Goal: Task Accomplishment & Management: Manage account settings

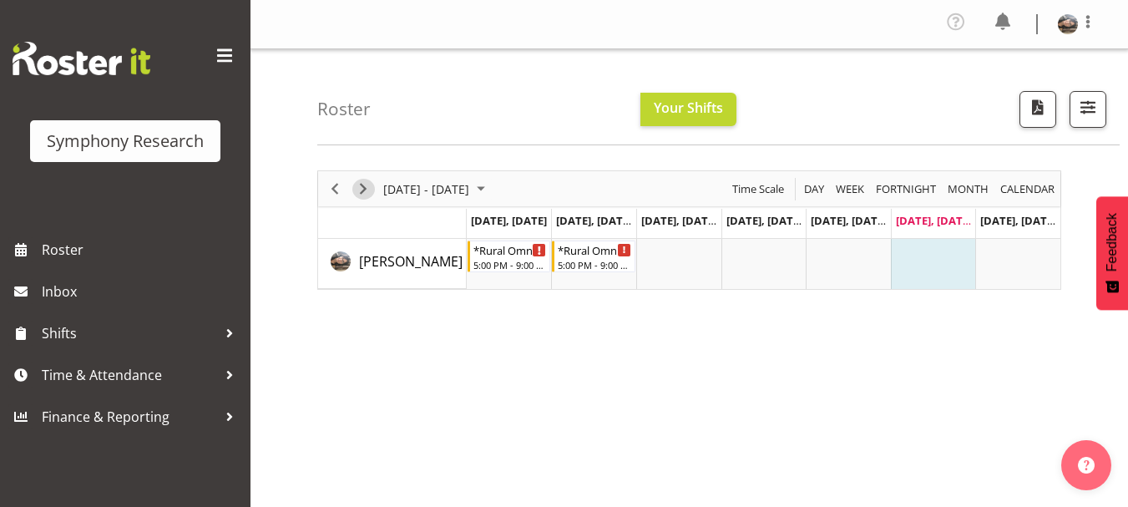
click at [359, 191] on span "Next" at bounding box center [363, 189] width 20 height 21
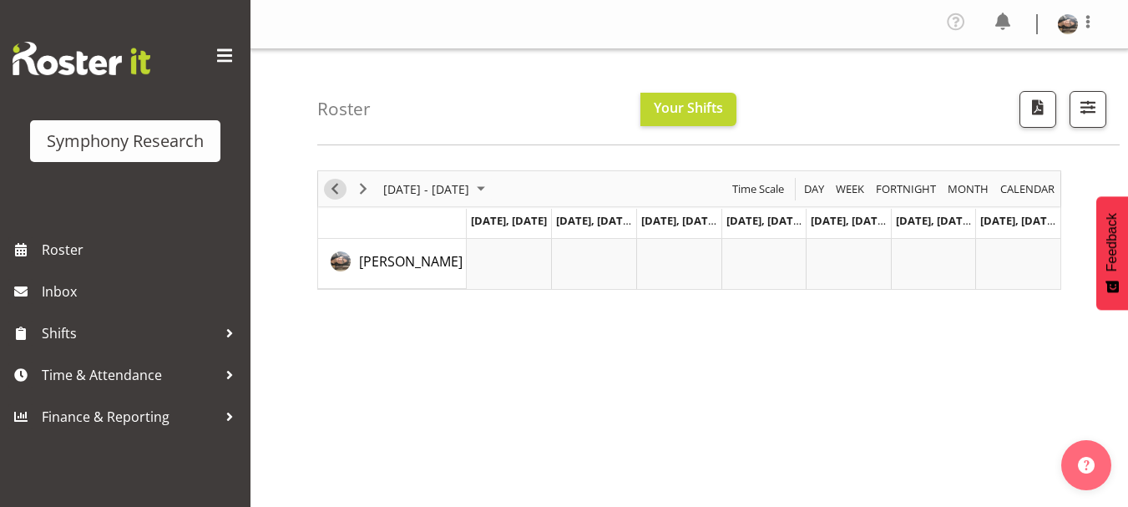
click at [339, 188] on span "Previous" at bounding box center [335, 189] width 20 height 21
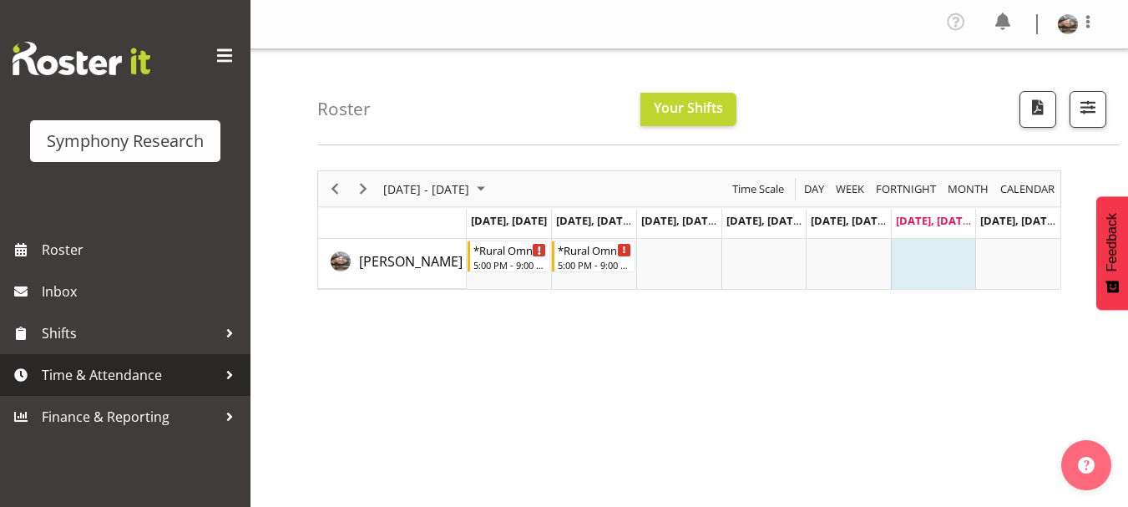
click at [70, 378] on span "Time & Attendance" at bounding box center [129, 374] width 175 height 25
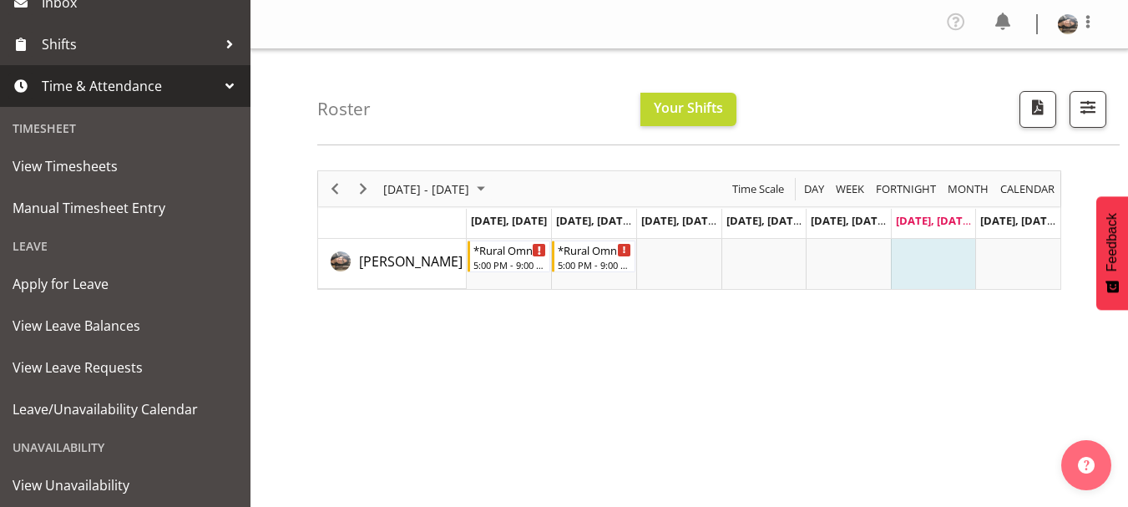
scroll to position [301, 0]
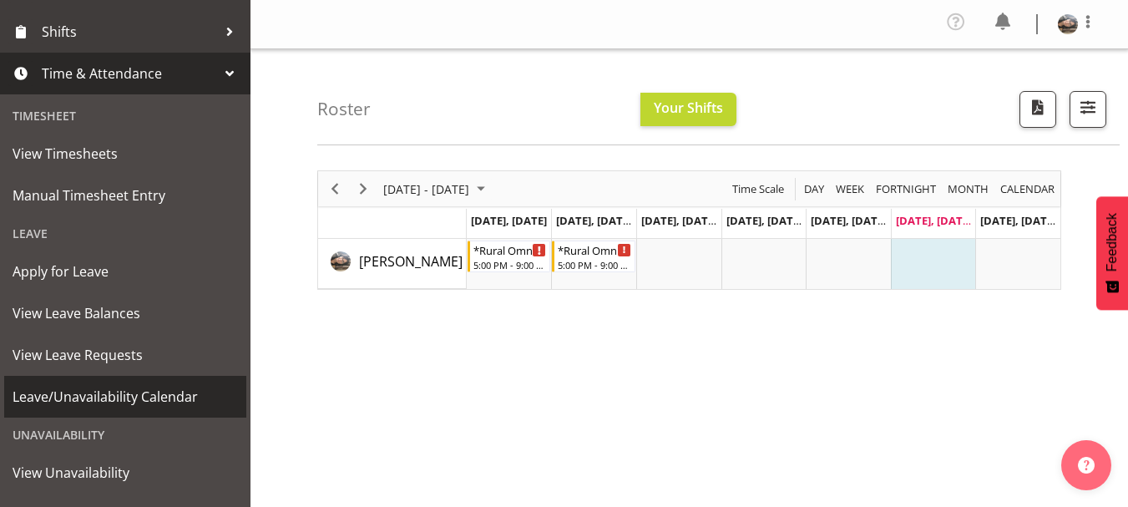
click at [149, 400] on span "Leave/Unavailability Calendar" at bounding box center [125, 396] width 225 height 25
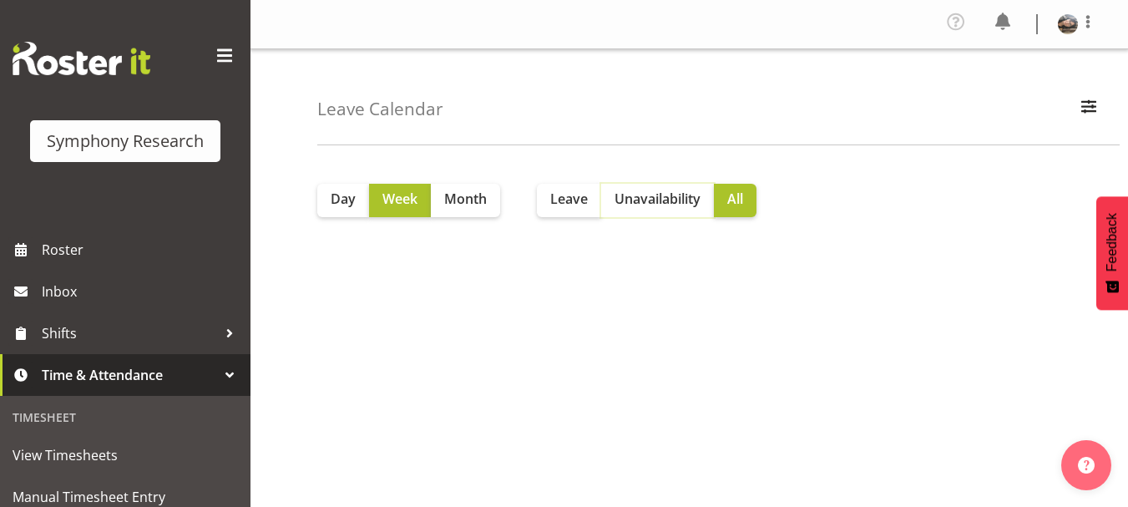
click at [682, 186] on button "Unavailability" at bounding box center [657, 200] width 113 height 33
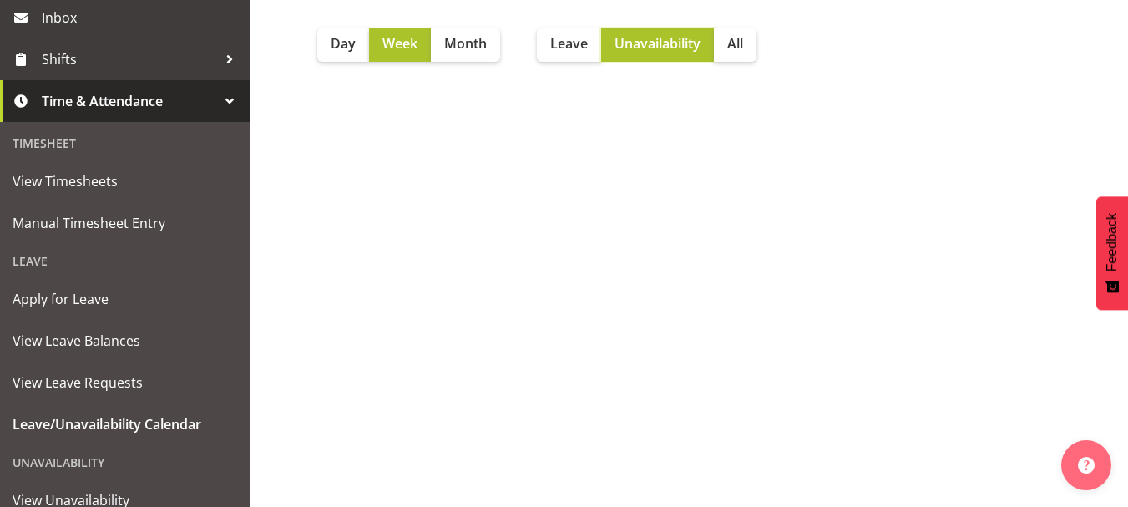
scroll to position [315, 0]
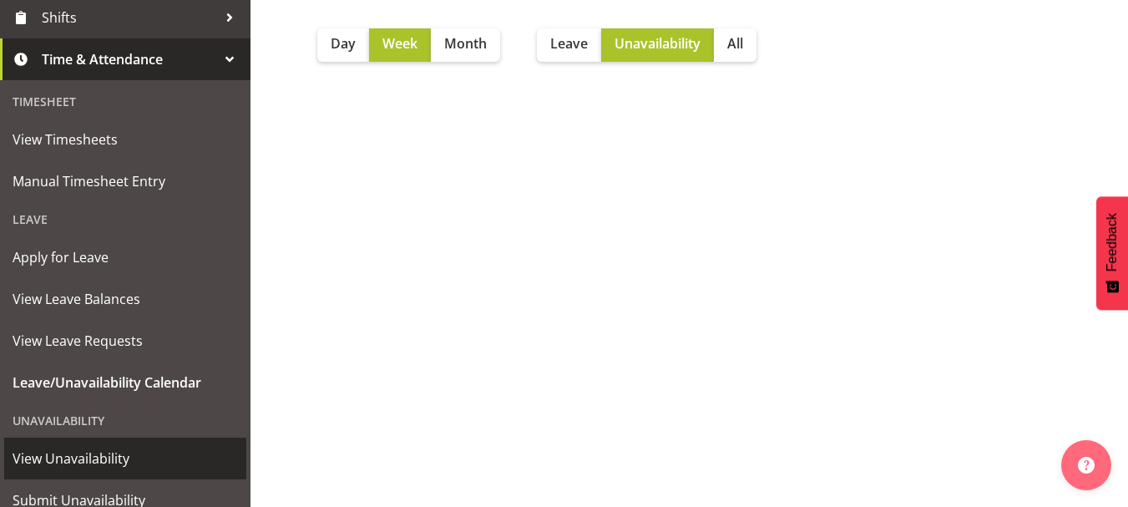
click at [70, 457] on span "View Unavailability" at bounding box center [125, 458] width 225 height 25
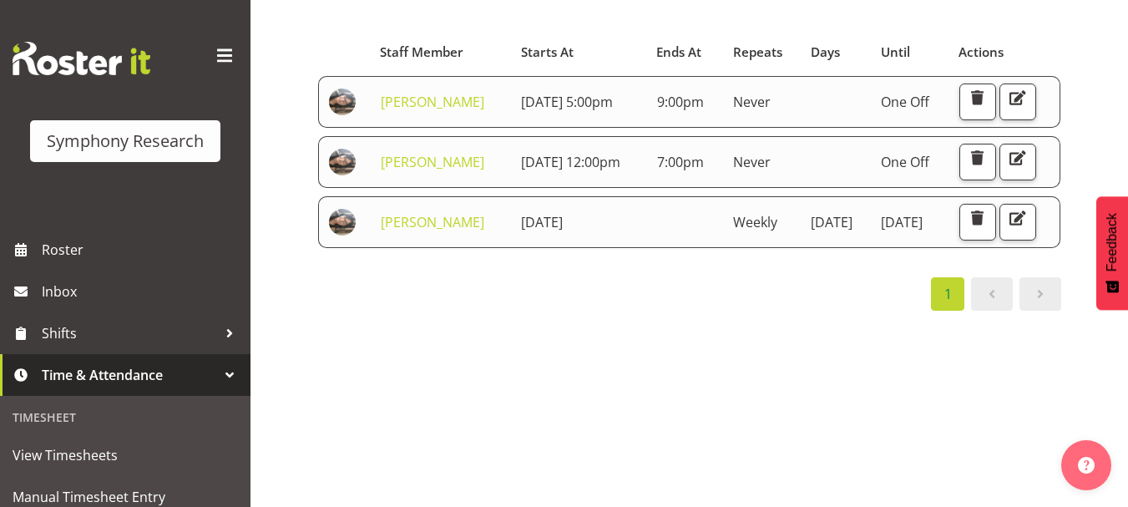
scroll to position [142, 0]
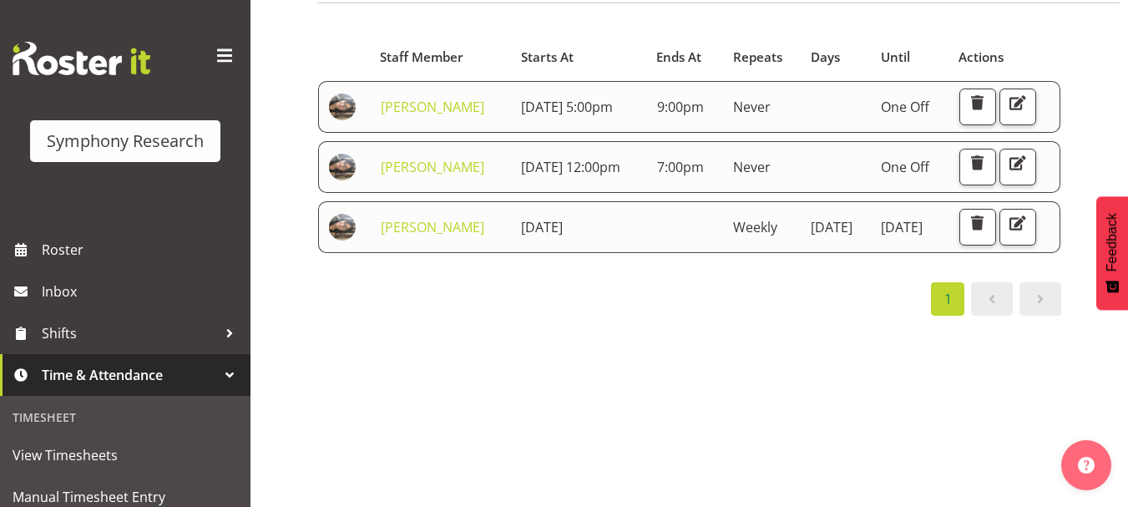
click at [327, 51] on th at bounding box center [344, 57] width 53 height 32
click at [568, 439] on div "Starts At Staff Member Starts At Ends At Repeats Days Until Actions [PERSON_NAM…" at bounding box center [722, 350] width 810 height 668
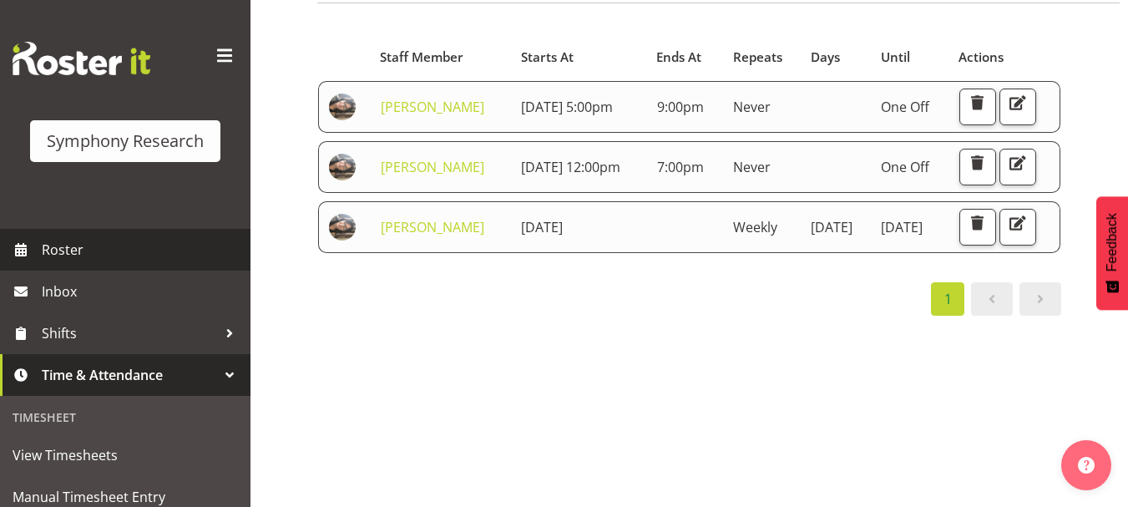
click at [63, 254] on span "Roster" at bounding box center [142, 249] width 200 height 25
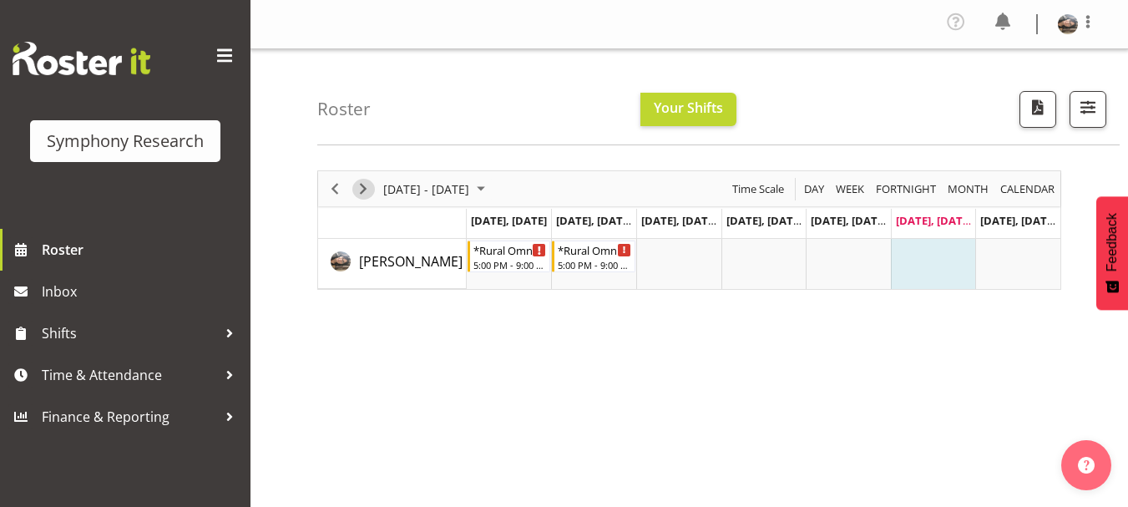
click at [368, 188] on span "Next" at bounding box center [363, 189] width 20 height 21
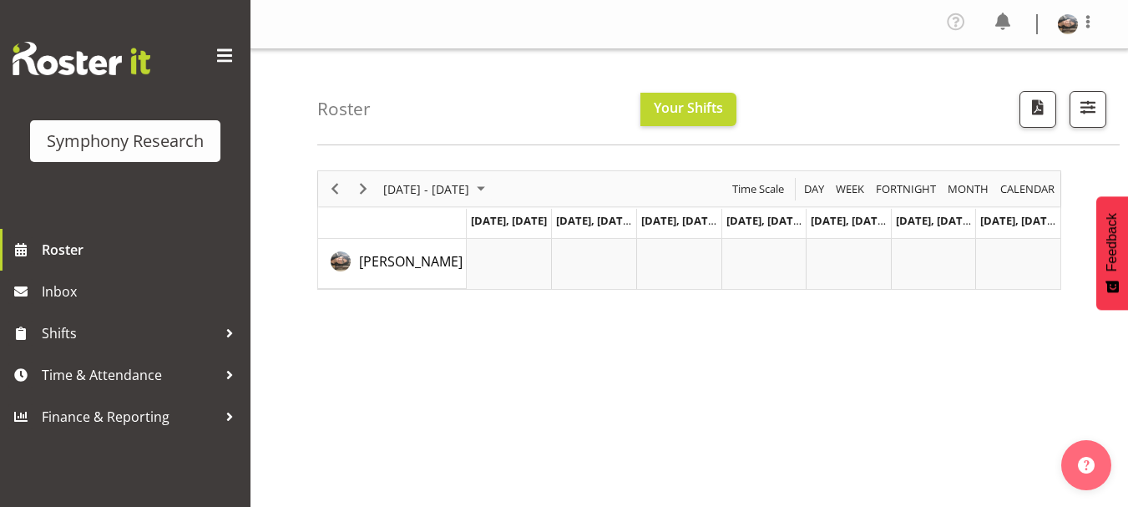
click at [66, 54] on img at bounding box center [82, 58] width 138 height 33
click at [328, 193] on span "Previous" at bounding box center [335, 189] width 20 height 21
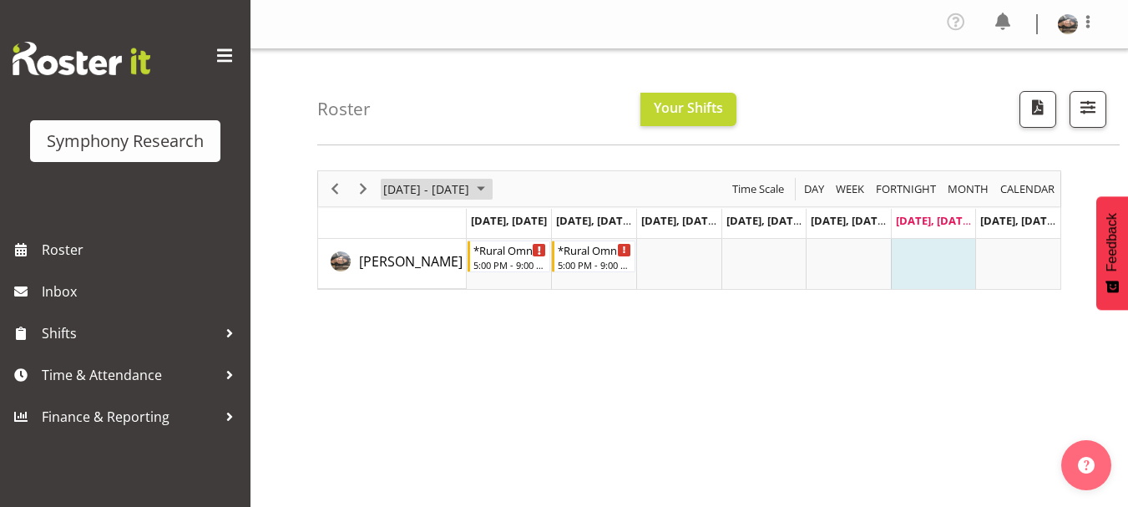
click at [491, 185] on span "August 25 - 31, 2025" at bounding box center [481, 189] width 20 height 21
click at [625, 379] on div "August 25 - 31, 2025 Today Day Week Fortnight Month calendar Month Agenda Time …" at bounding box center [722, 492] width 810 height 668
click at [365, 188] on span "Next" at bounding box center [363, 189] width 20 height 21
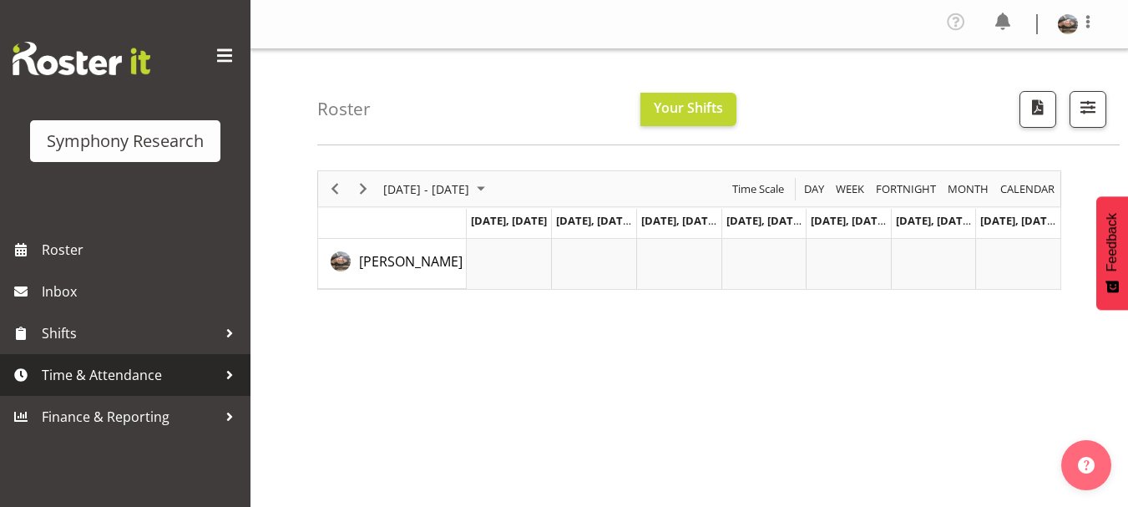
click at [128, 378] on span "Time & Attendance" at bounding box center [129, 374] width 175 height 25
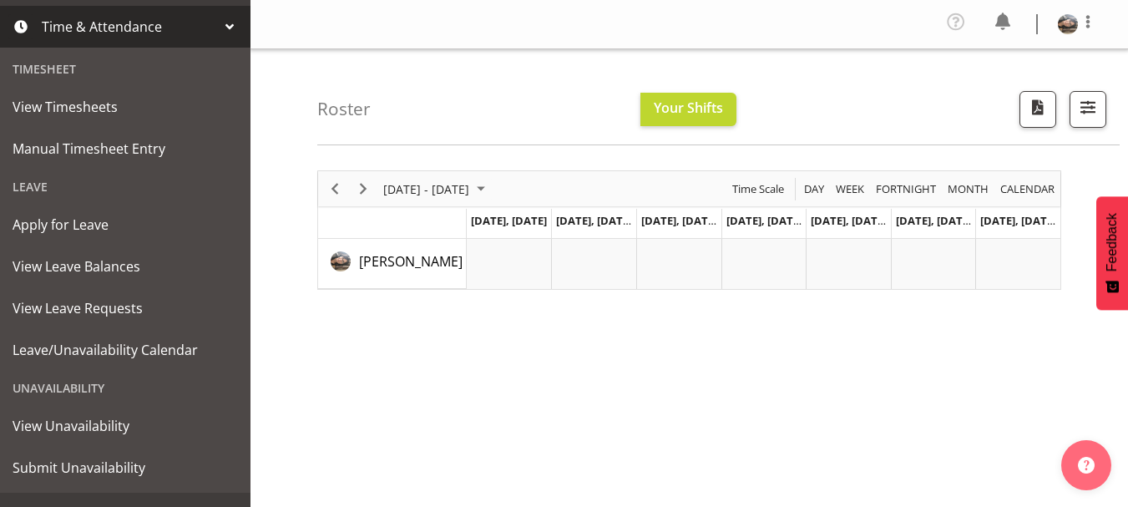
scroll to position [350, 0]
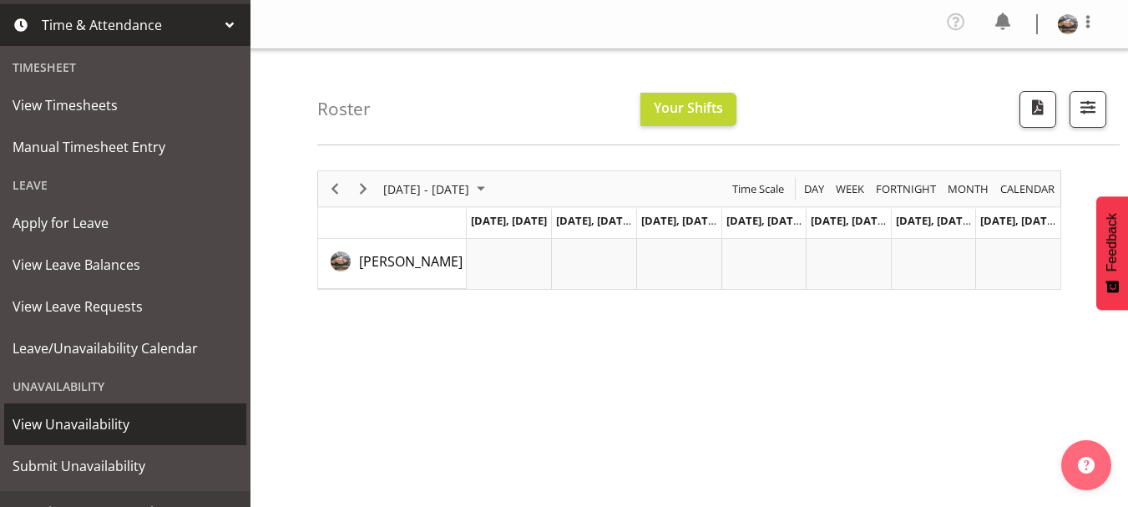
click at [99, 429] on span "View Unavailability" at bounding box center [125, 423] width 225 height 25
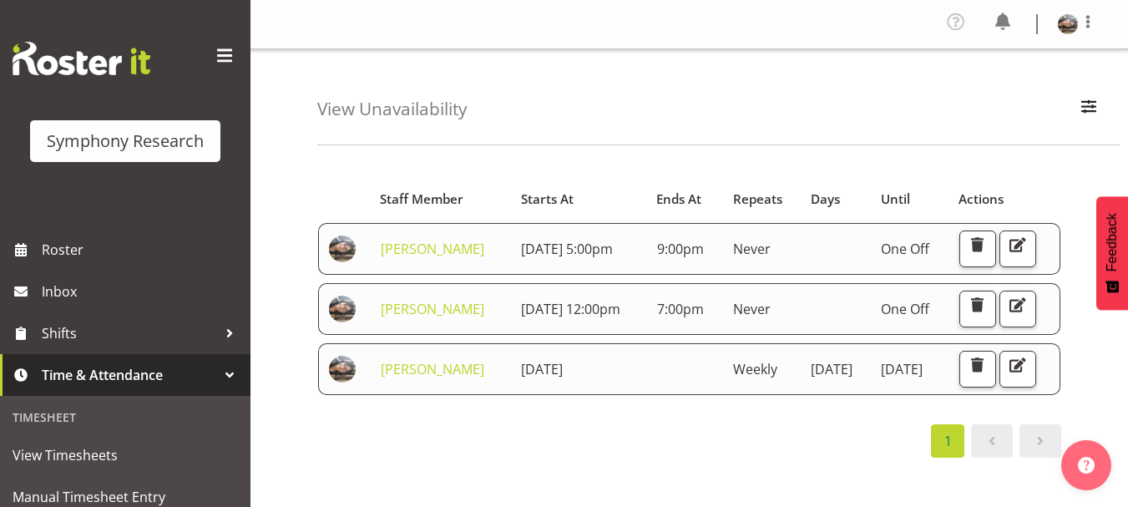
click at [713, 96] on div "View Unavailability Search Search for a particular employee Showing current una…" at bounding box center [718, 97] width 802 height 96
click at [623, 68] on div "View Unavailability Search Search for a particular employee Showing current una…" at bounding box center [718, 97] width 802 height 96
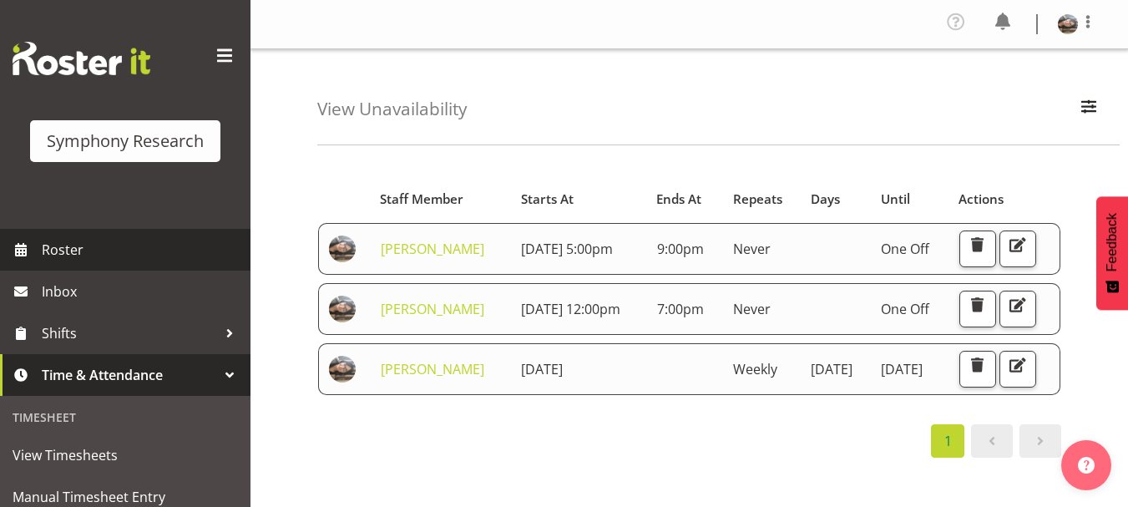
click at [48, 253] on span "Roster" at bounding box center [142, 249] width 200 height 25
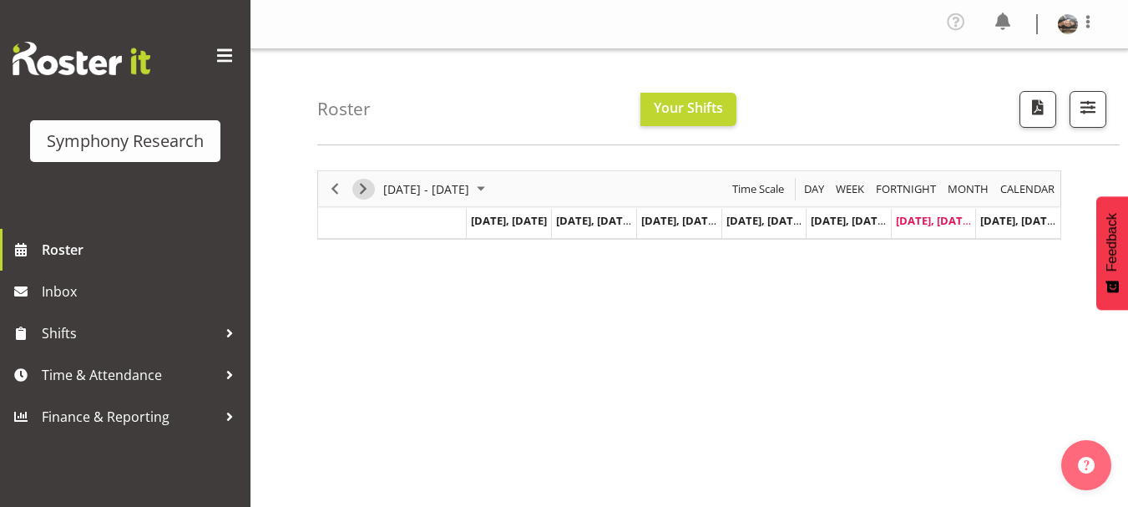
click at [366, 191] on span "Next" at bounding box center [363, 189] width 20 height 21
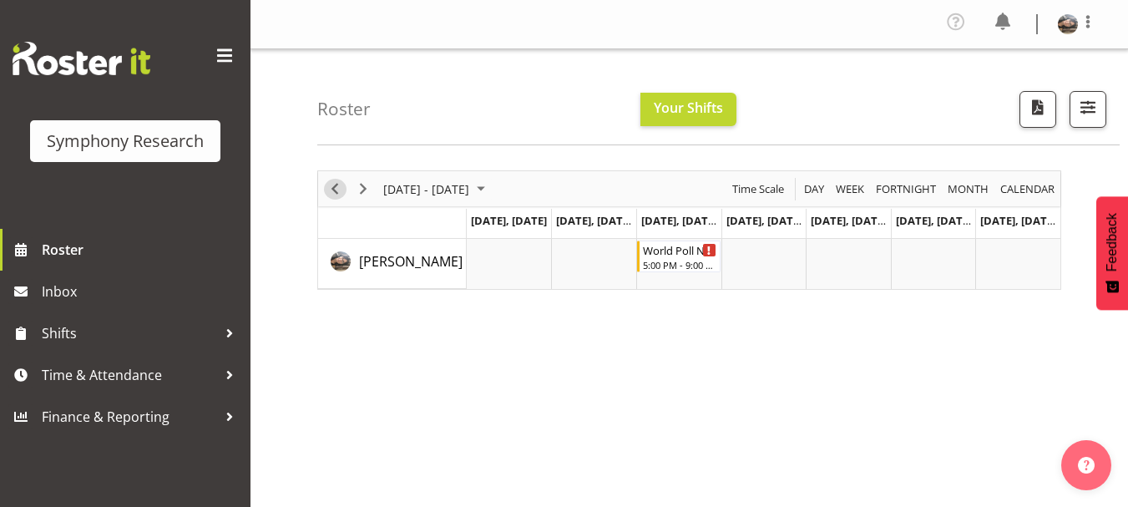
click at [333, 193] on span "Previous" at bounding box center [335, 189] width 20 height 21
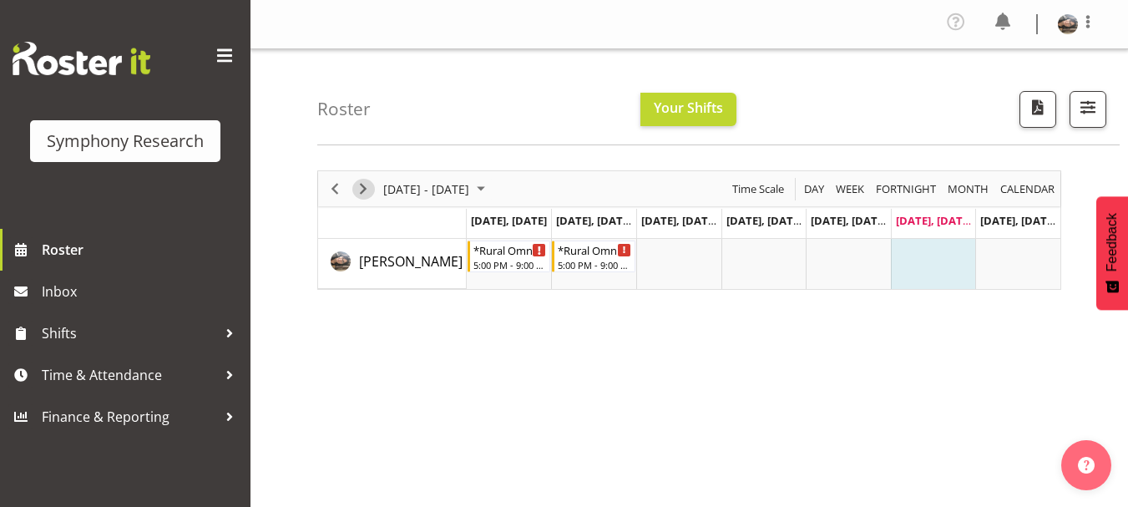
click at [361, 190] on span "Next" at bounding box center [363, 189] width 20 height 21
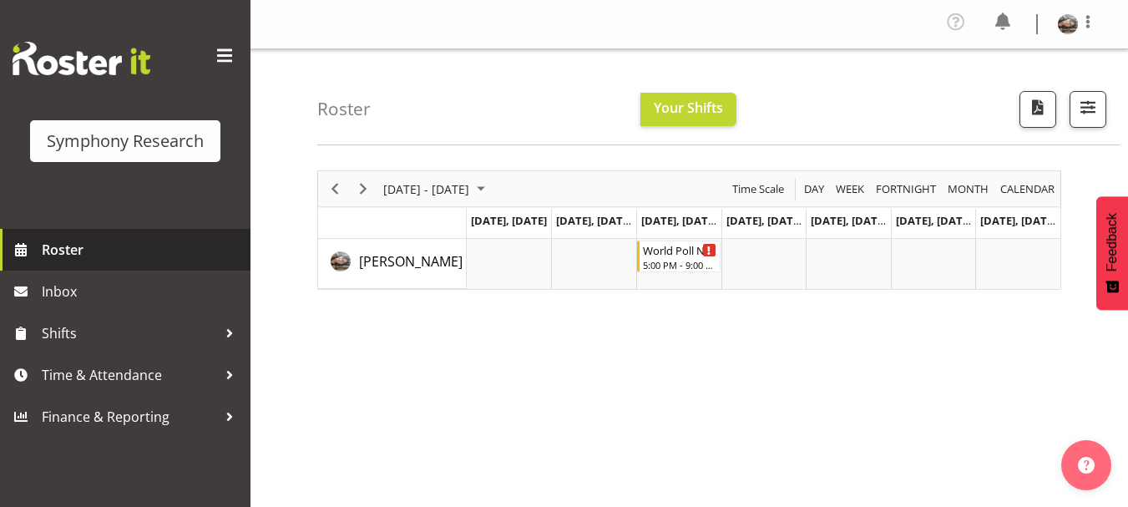
click at [68, 253] on span "Roster" at bounding box center [142, 249] width 200 height 25
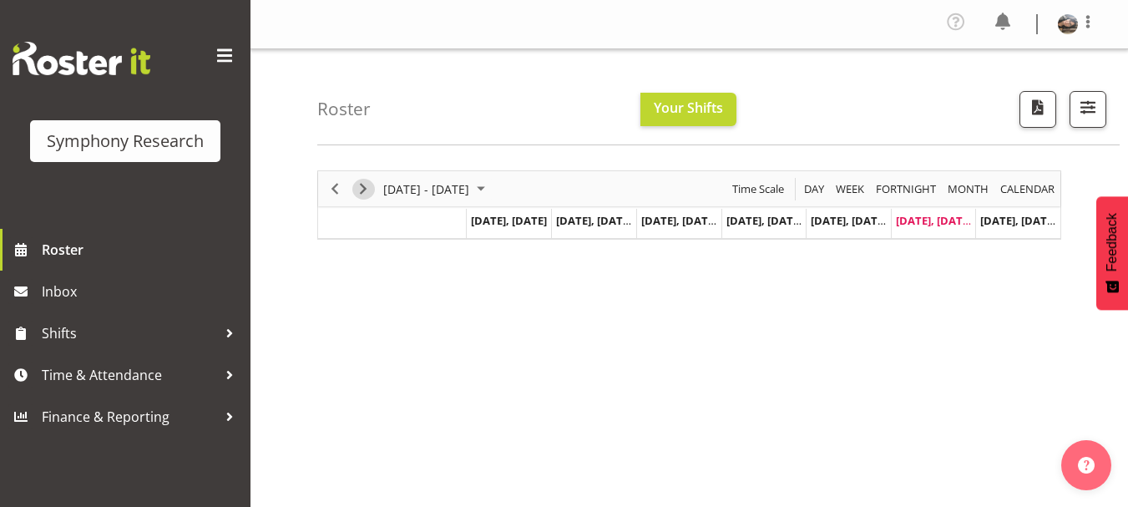
click at [370, 196] on span "Next" at bounding box center [363, 189] width 20 height 21
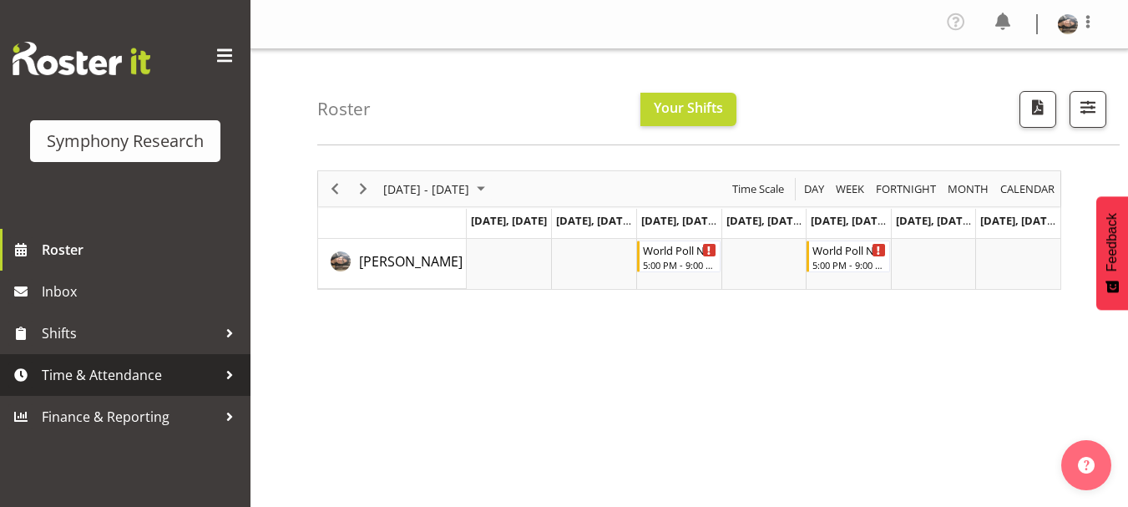
click at [154, 381] on span "Time & Attendance" at bounding box center [129, 374] width 175 height 25
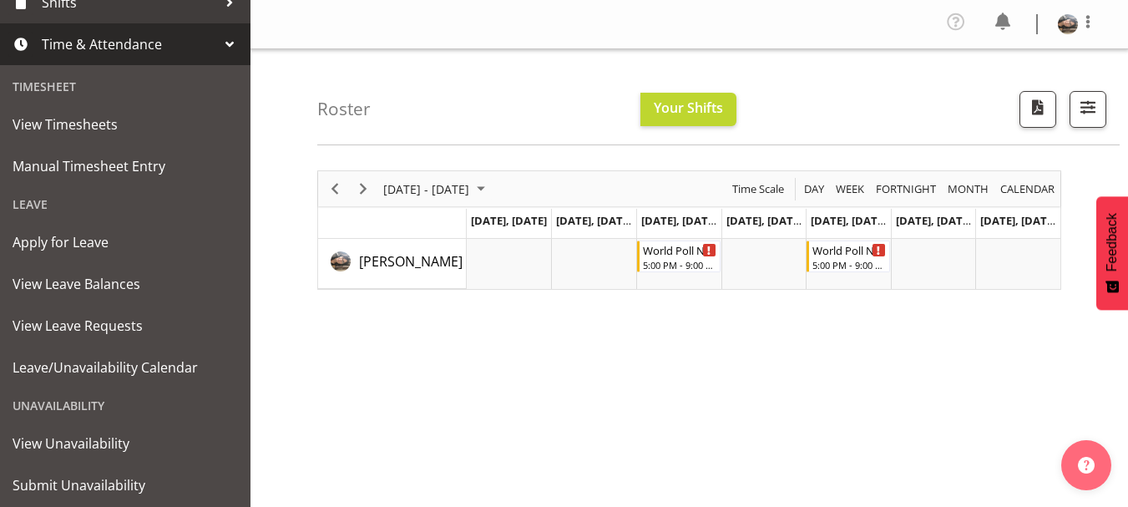
scroll to position [341, 0]
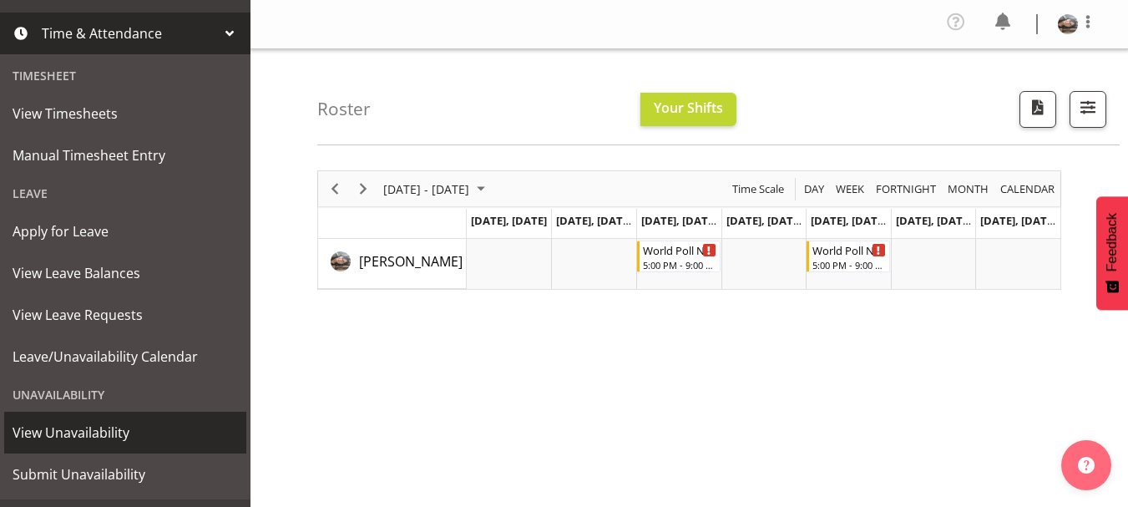
click at [78, 435] on span "View Unavailability" at bounding box center [125, 432] width 225 height 25
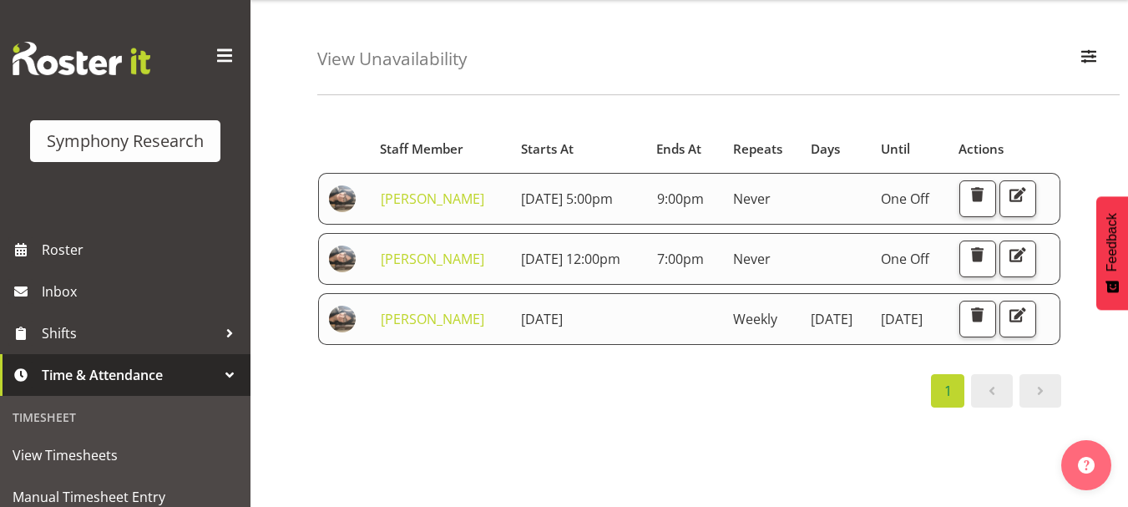
scroll to position [53, 0]
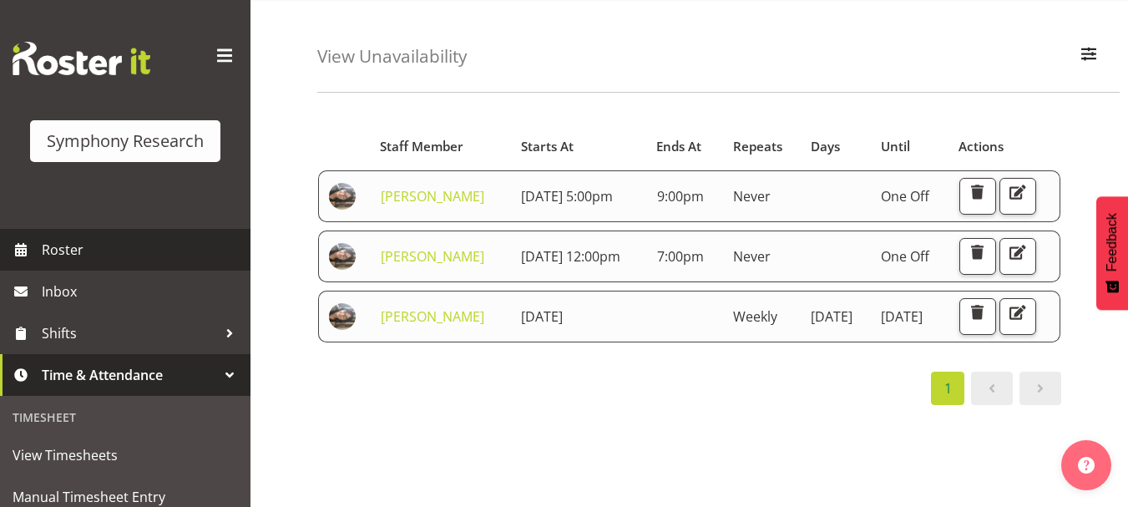
click at [71, 255] on span "Roster" at bounding box center [142, 249] width 200 height 25
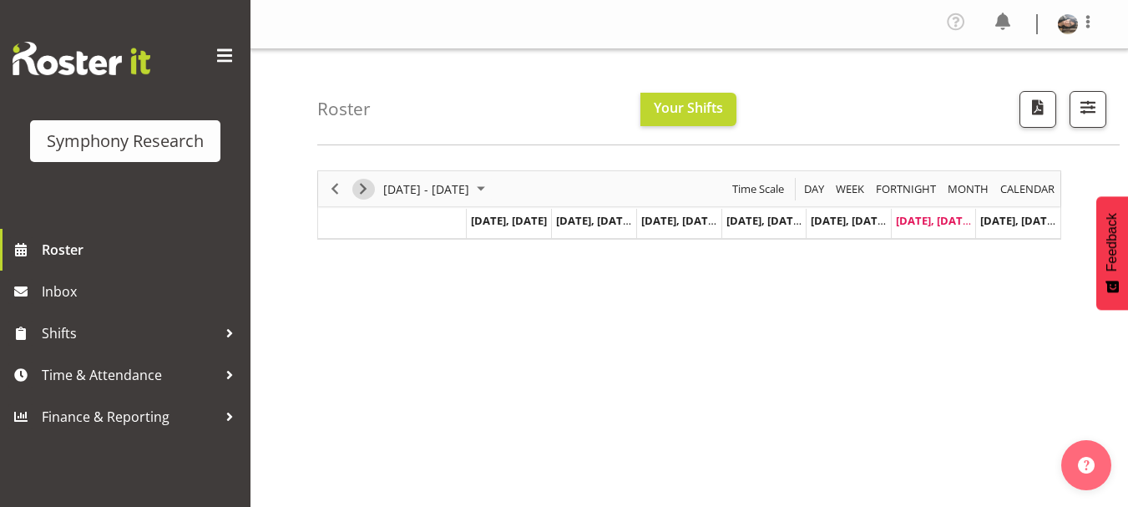
click at [363, 190] on span "Next" at bounding box center [363, 189] width 20 height 21
click at [605, 219] on span "[DATE], [DATE]" at bounding box center [594, 220] width 76 height 15
click at [671, 215] on div "[DATE] - [DATE] [DATE] Day Week Fortnight Month calendar Month Agenda Time Scal…" at bounding box center [689, 229] width 744 height 119
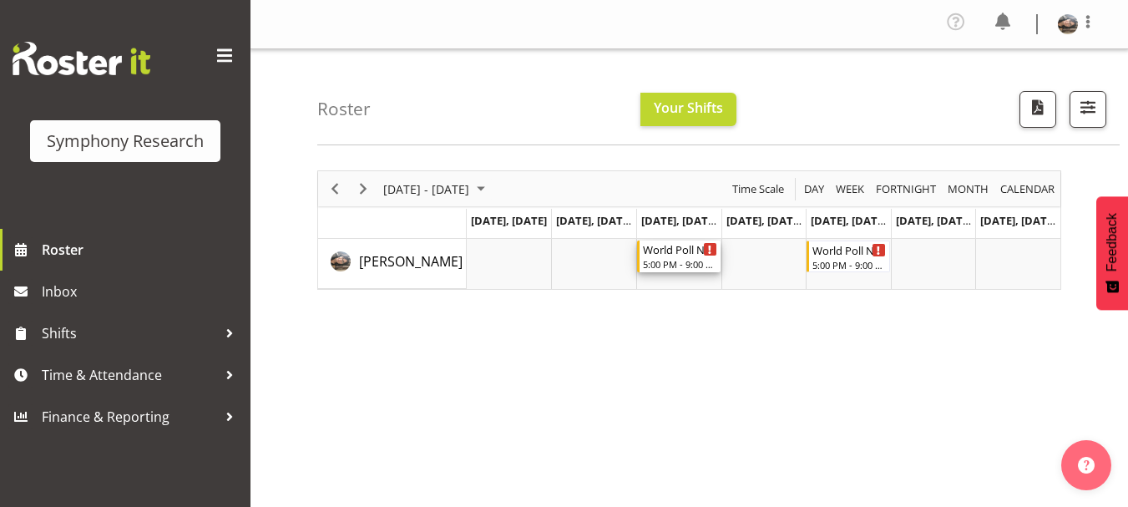
click at [706, 251] on div "Timeline Week of September 6, 2025" at bounding box center [710, 249] width 13 height 13
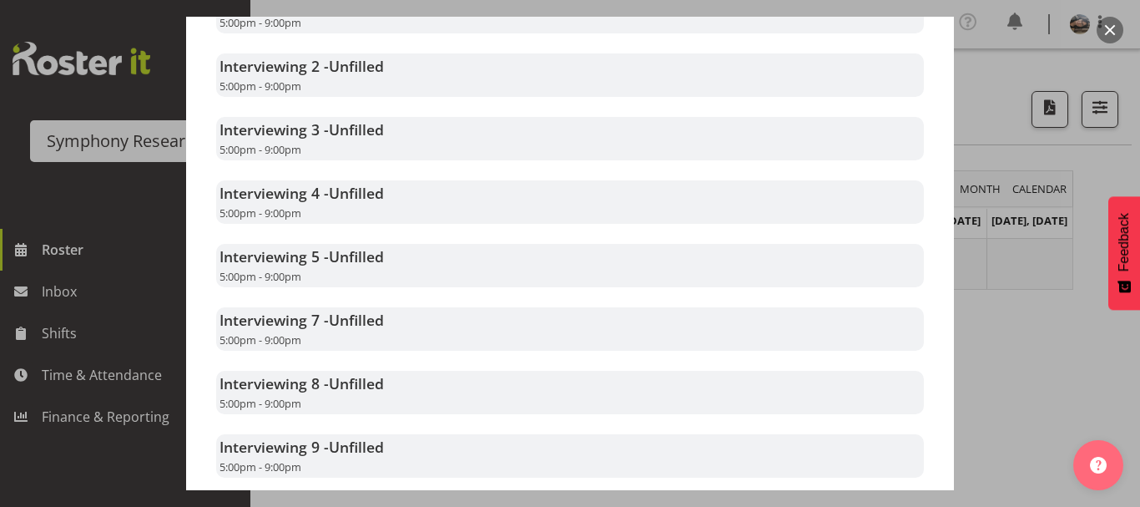
scroll to position [814, 0]
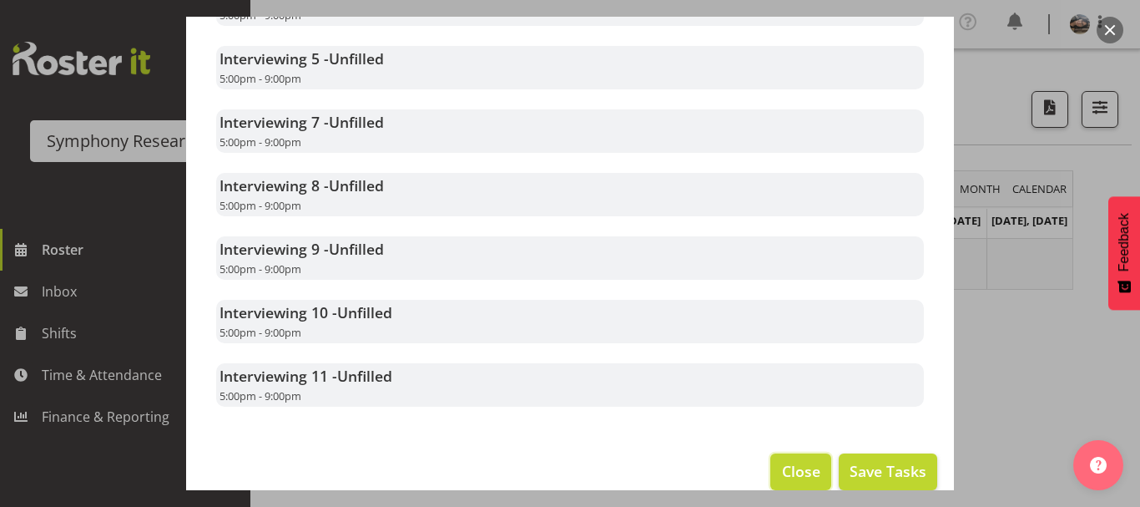
click at [791, 479] on span "Close" at bounding box center [801, 471] width 38 height 22
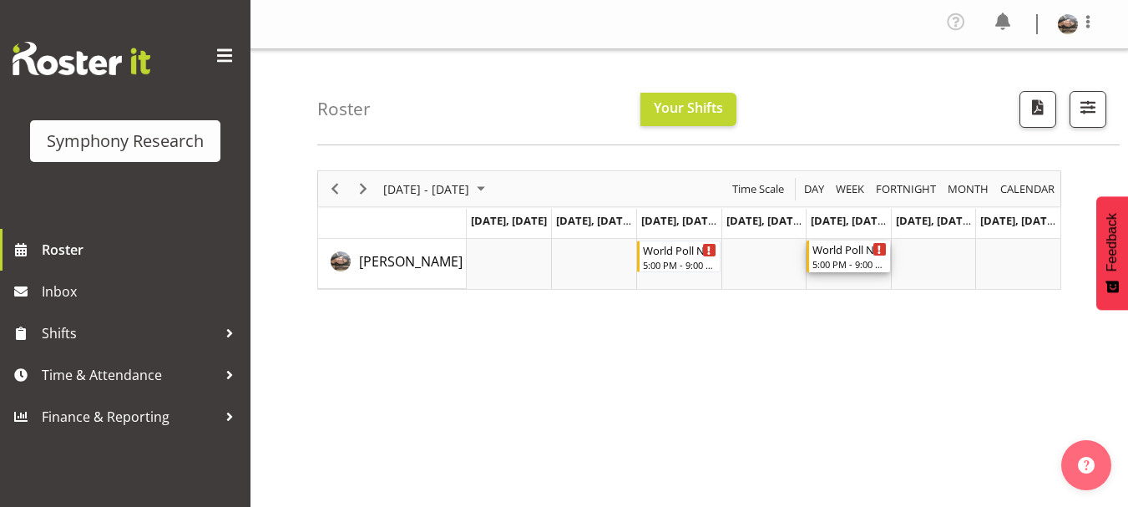
click at [876, 250] on div "Timeline Week of September 6, 2025" at bounding box center [879, 249] width 13 height 13
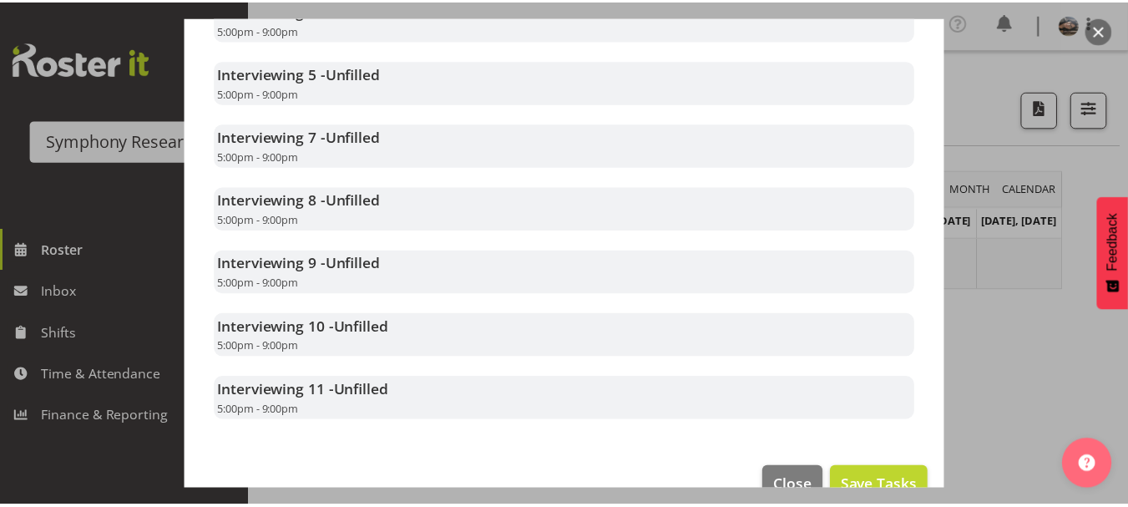
scroll to position [839, 0]
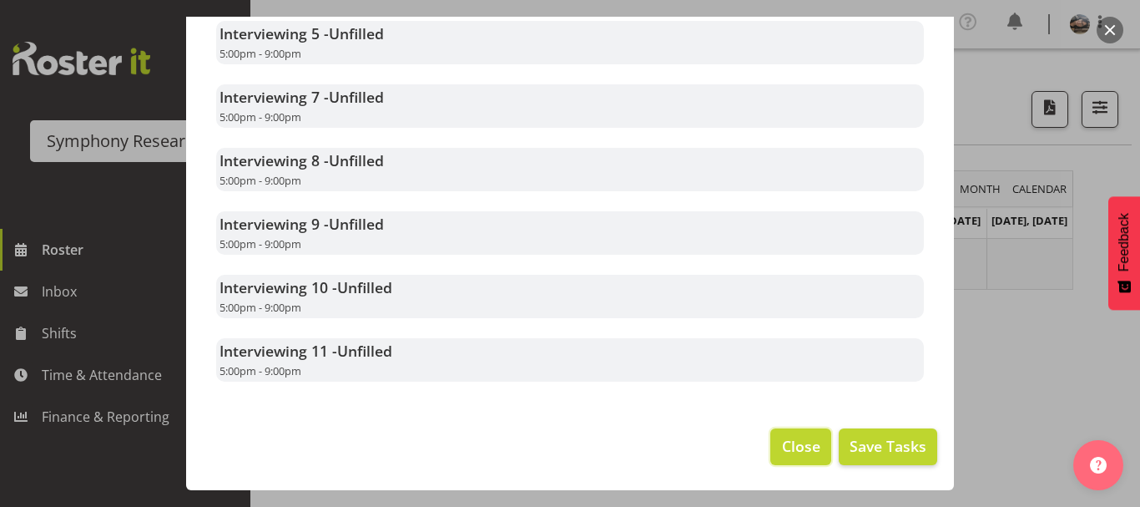
click at [782, 436] on span "Close" at bounding box center [801, 446] width 38 height 22
